Goal: Transaction & Acquisition: Purchase product/service

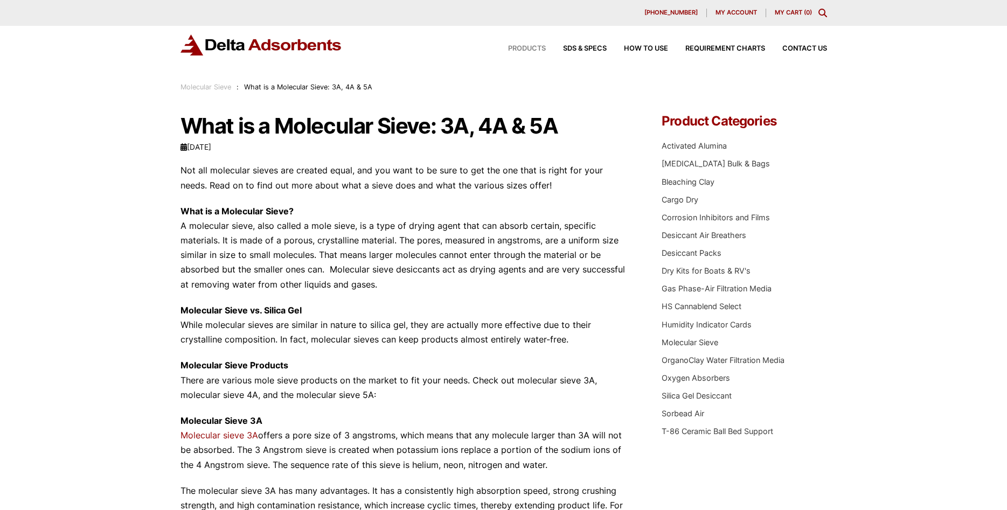
click at [537, 49] on span "Products" at bounding box center [527, 48] width 38 height 7
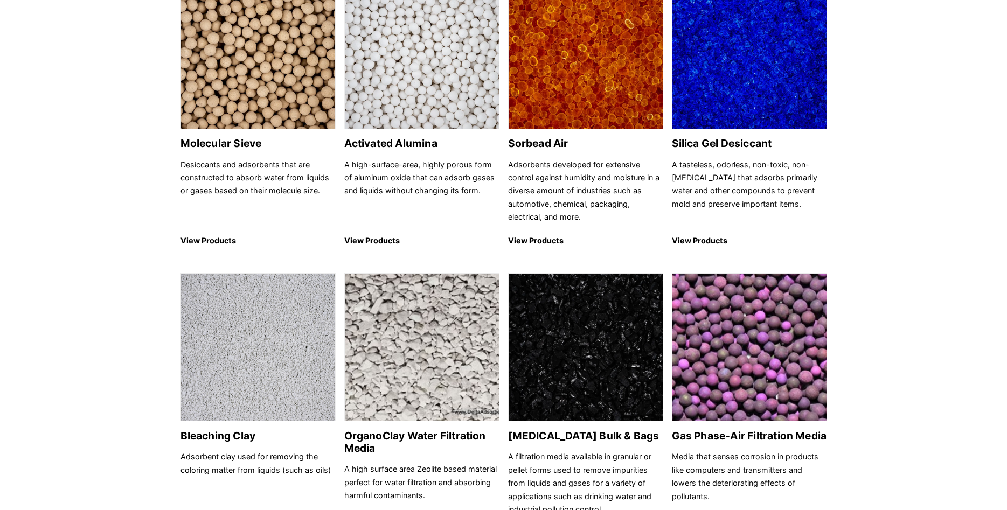
scroll to position [55, 0]
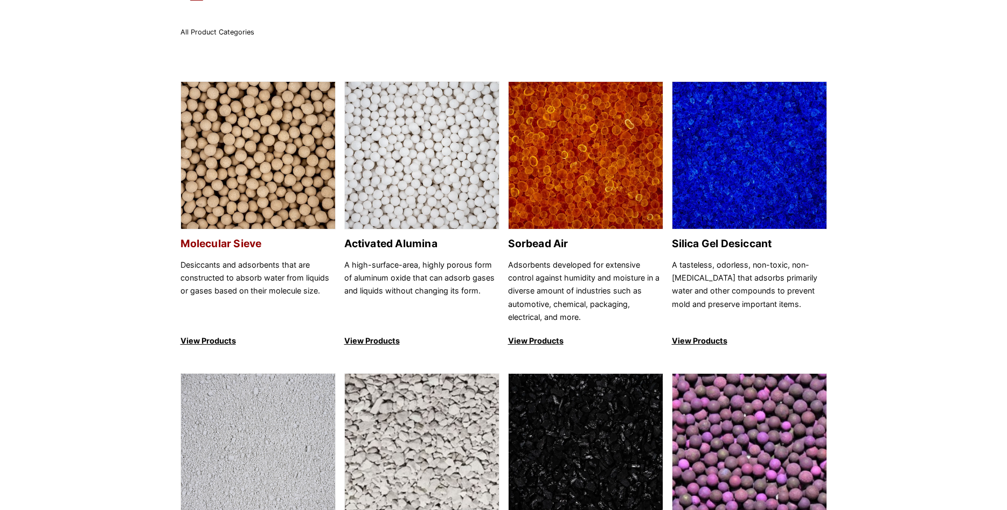
click at [215, 245] on h2 "Molecular Sieve" at bounding box center [257, 244] width 155 height 12
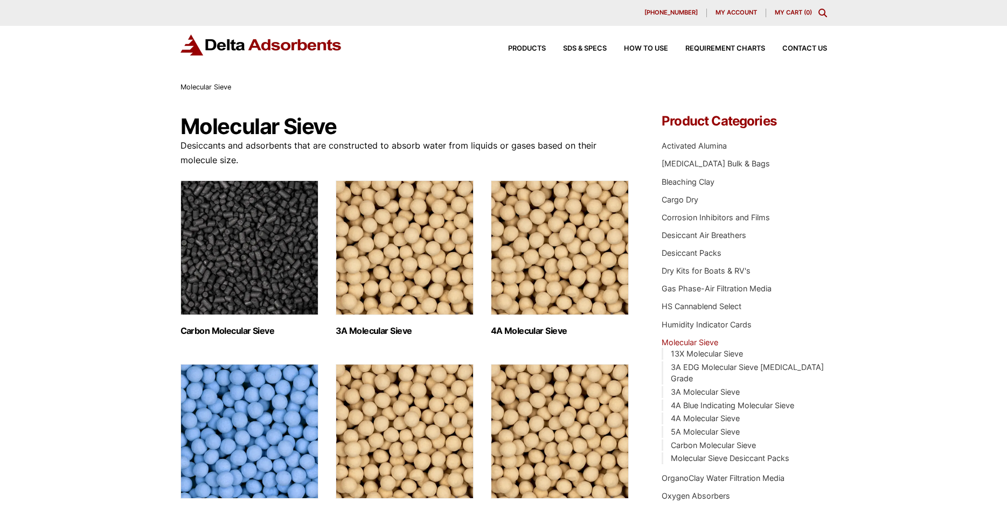
click at [630, 286] on div "Molecular Sieve Desiccants and adsorbents that are constructed to absorb water …" at bounding box center [503, 448] width 647 height 667
click at [606, 288] on img "Visit product category 4A Molecular Sieve" at bounding box center [560, 247] width 138 height 135
